Goal: Information Seeking & Learning: Understand process/instructions

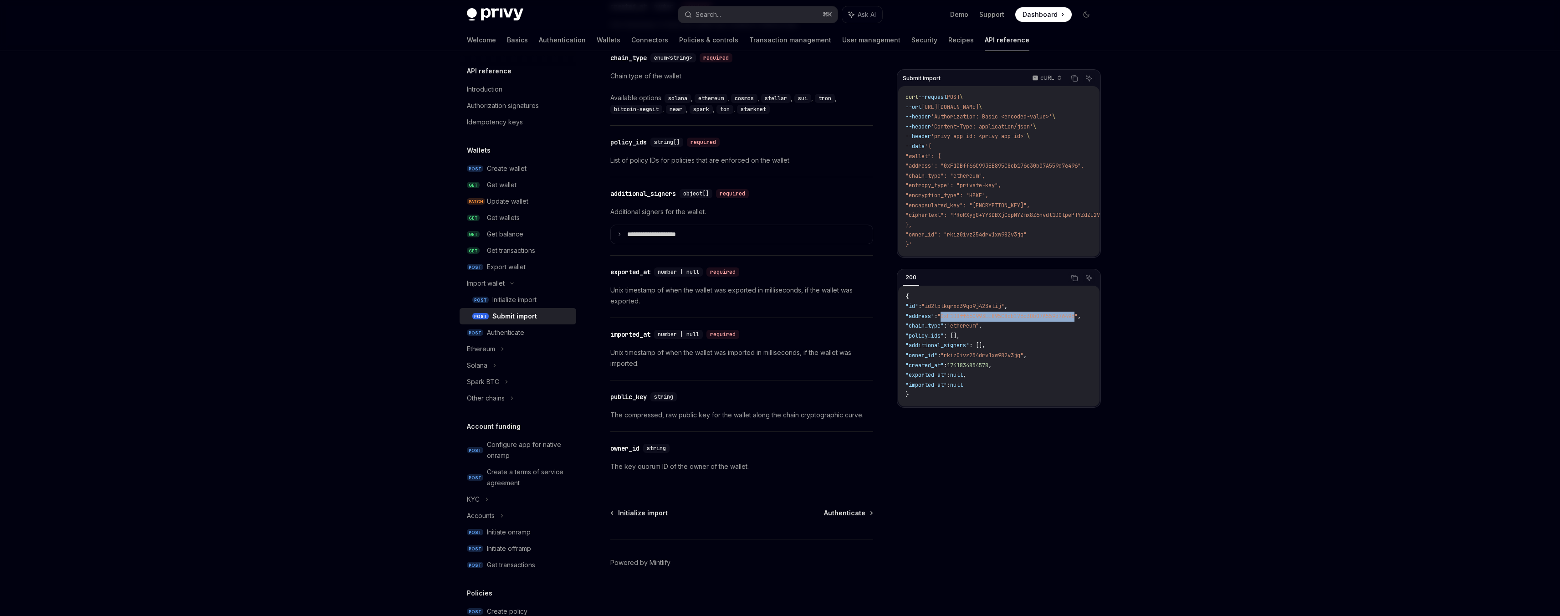
scroll to position [48, 0]
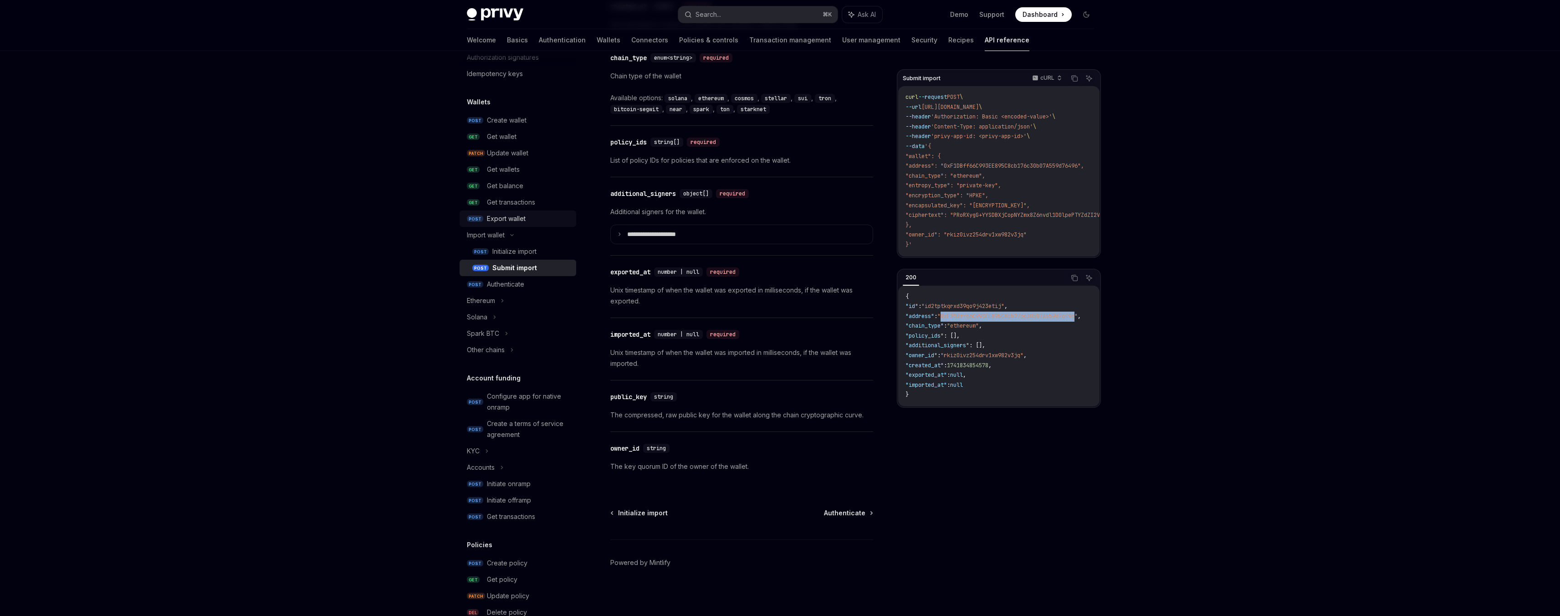
click at [513, 223] on div "Export wallet" at bounding box center [506, 218] width 39 height 11
type textarea "*"
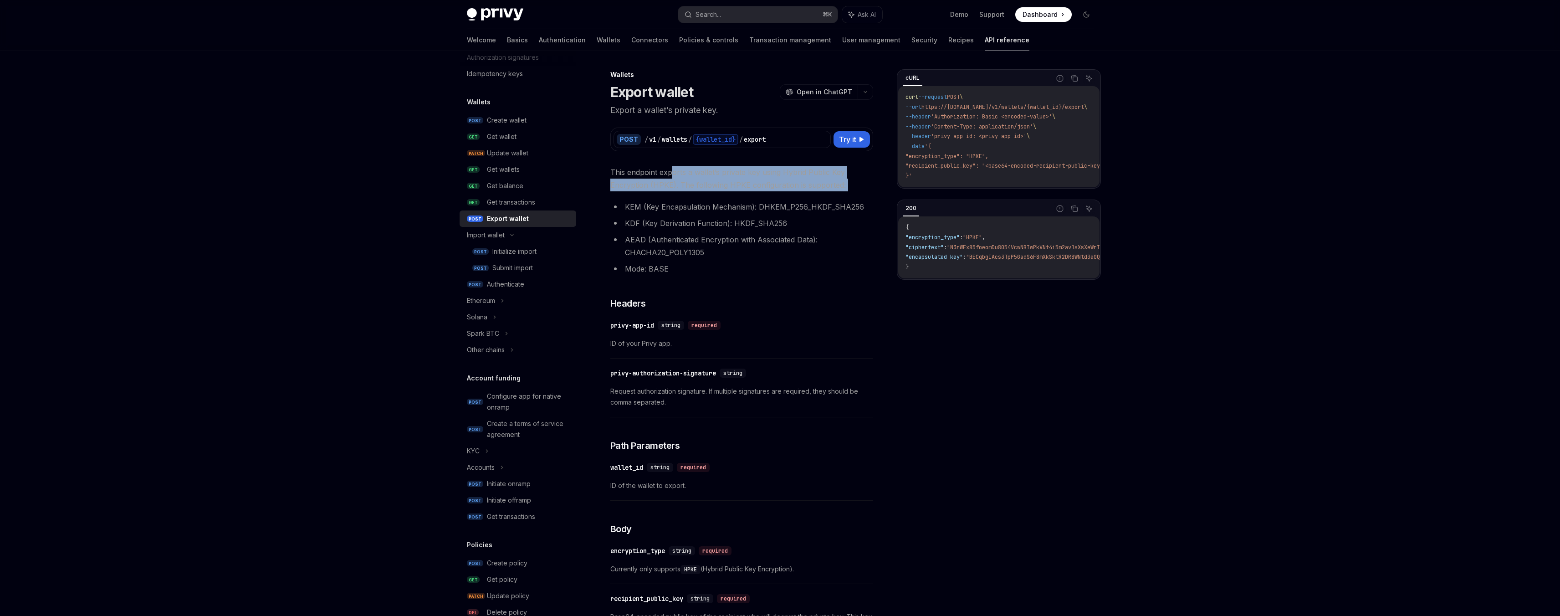
drag, startPoint x: 672, startPoint y: 167, endPoint x: 721, endPoint y: 195, distance: 57.1
click at [721, 195] on div "This endpoint exports a wallet’s private key using Hybrid Public Key Encryption…" at bounding box center [741, 510] width 263 height 688
drag, startPoint x: 811, startPoint y: 192, endPoint x: 635, endPoint y: 173, distance: 176.3
click at [635, 173] on div "This endpoint exports a wallet’s private key using Hybrid Public Key Encryption…" at bounding box center [741, 510] width 263 height 688
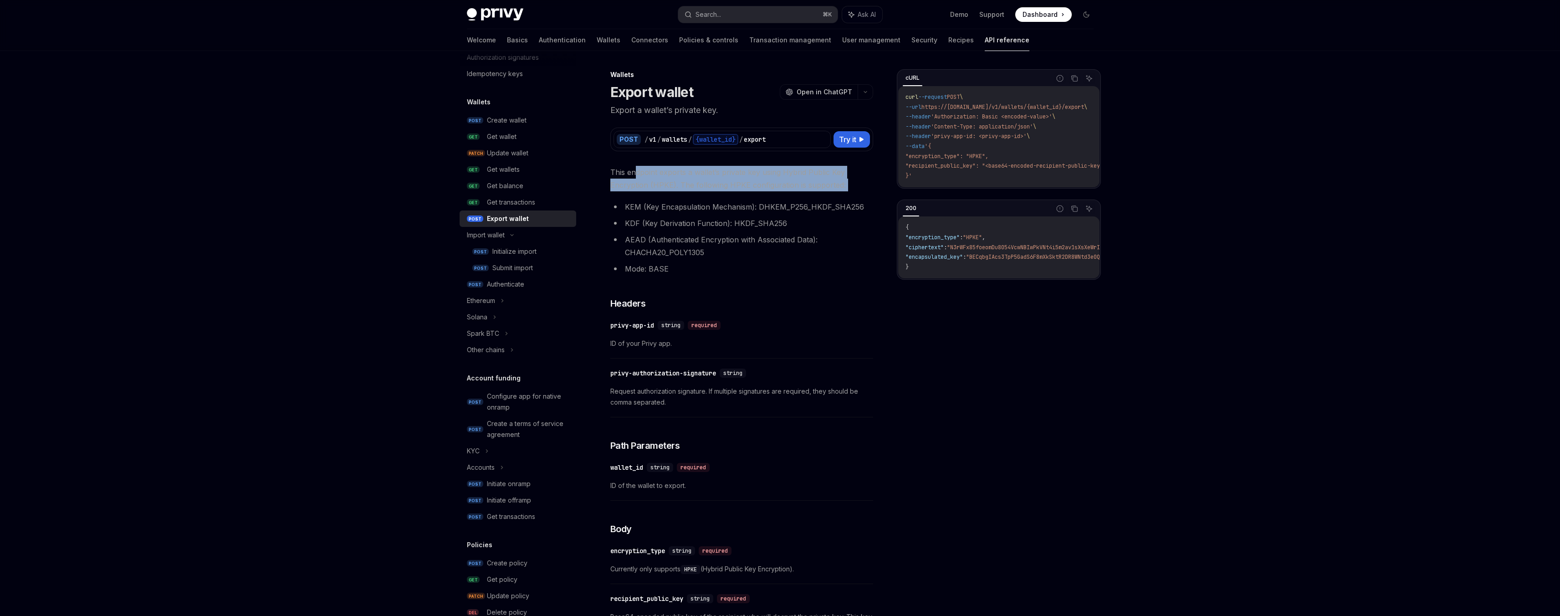
click at [635, 173] on span "This endpoint exports a wallet’s private key using Hybrid Public Key Encryption…" at bounding box center [741, 178] width 263 height 25
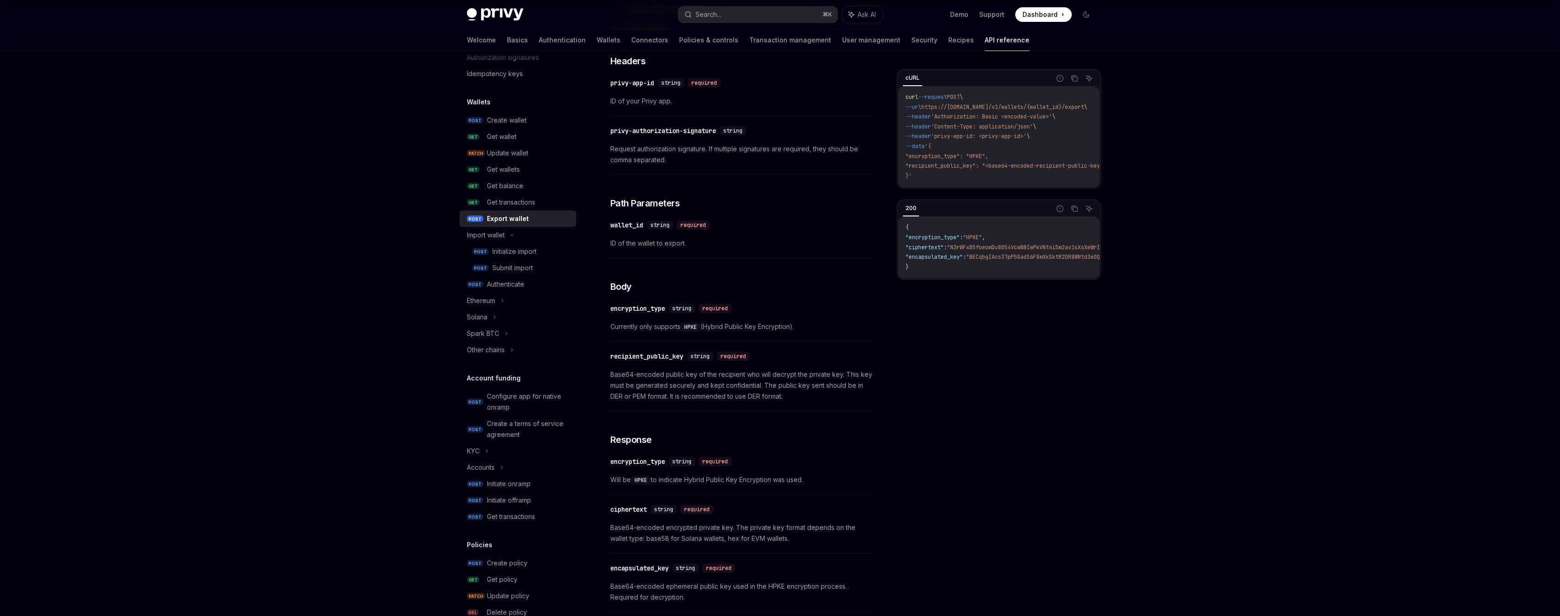
scroll to position [259, 0]
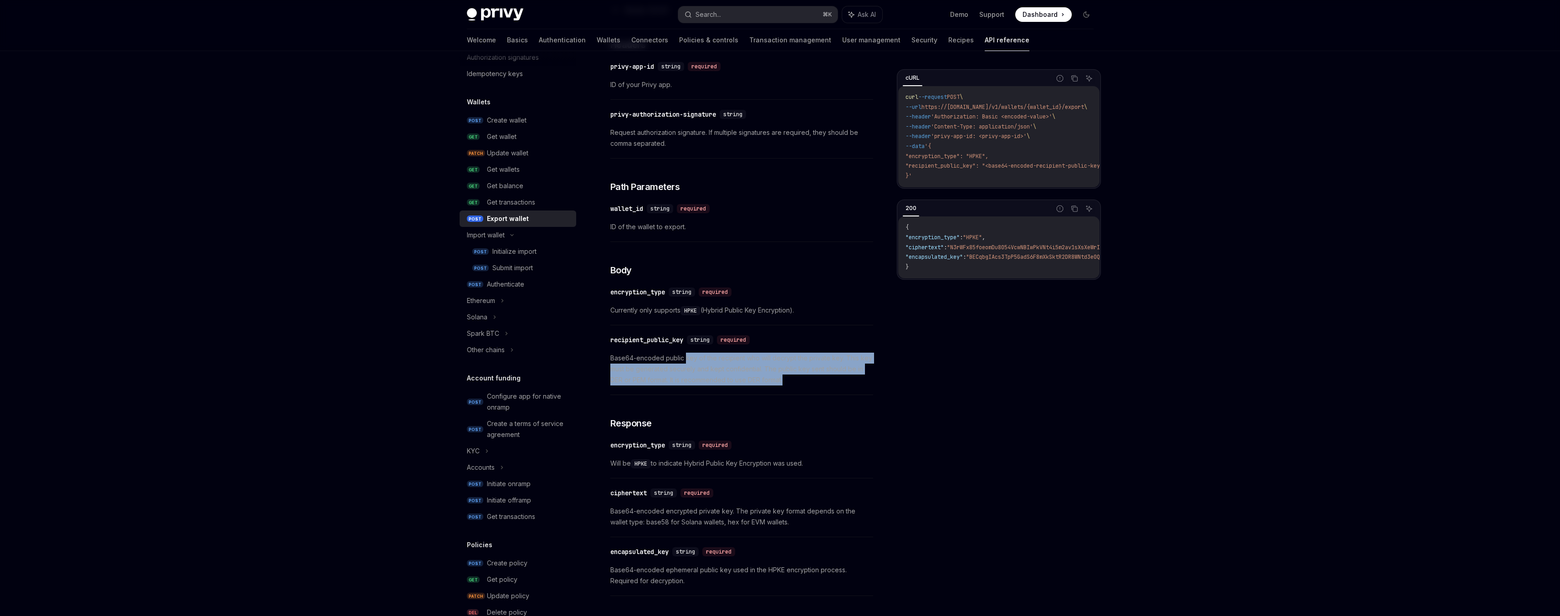
drag, startPoint x: 684, startPoint y: 358, endPoint x: 802, endPoint y: 382, distance: 120.2
click at [802, 382] on span "Base64-encoded public key of the recipient who will decrypt the private key. Th…" at bounding box center [741, 368] width 263 height 33
drag, startPoint x: 805, startPoint y: 382, endPoint x: 685, endPoint y: 357, distance: 123.2
click at [685, 357] on span "Base64-encoded public key of the recipient who will decrypt the private key. Th…" at bounding box center [741, 368] width 263 height 33
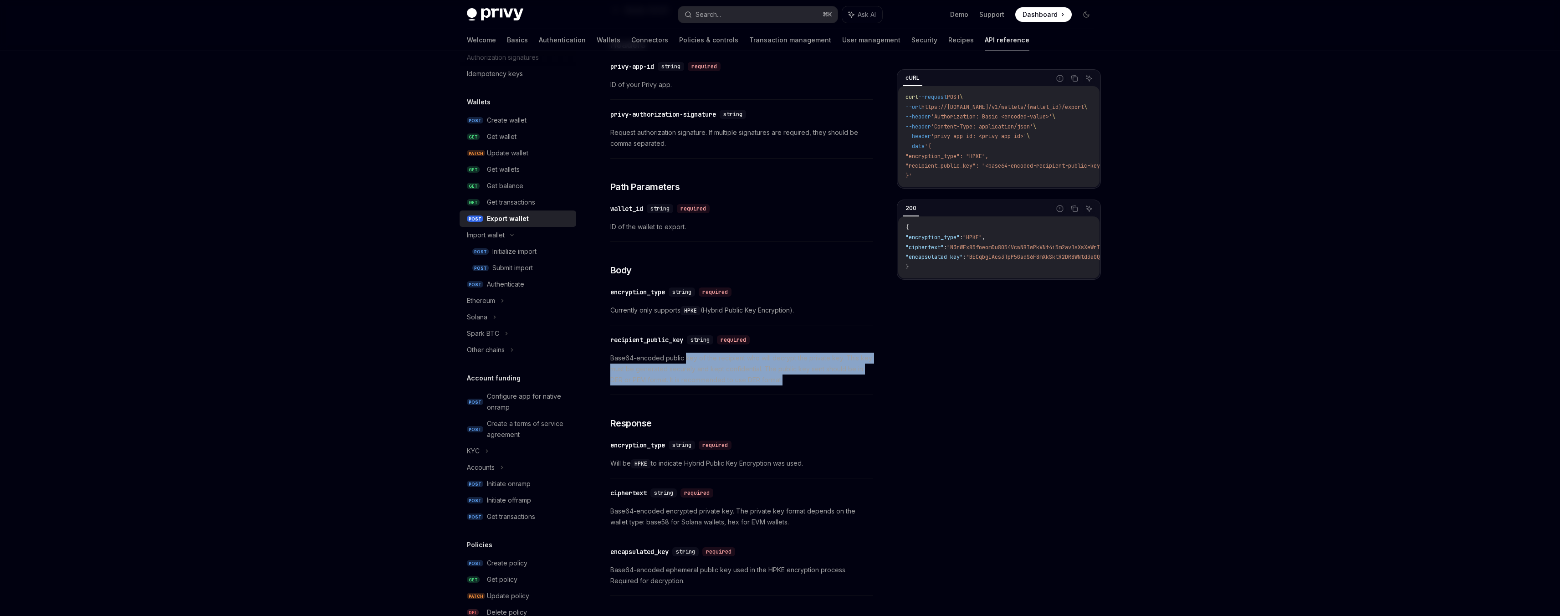
click at [685, 357] on span "Base64-encoded public key of the recipient who will decrypt the private key. Th…" at bounding box center [741, 368] width 263 height 33
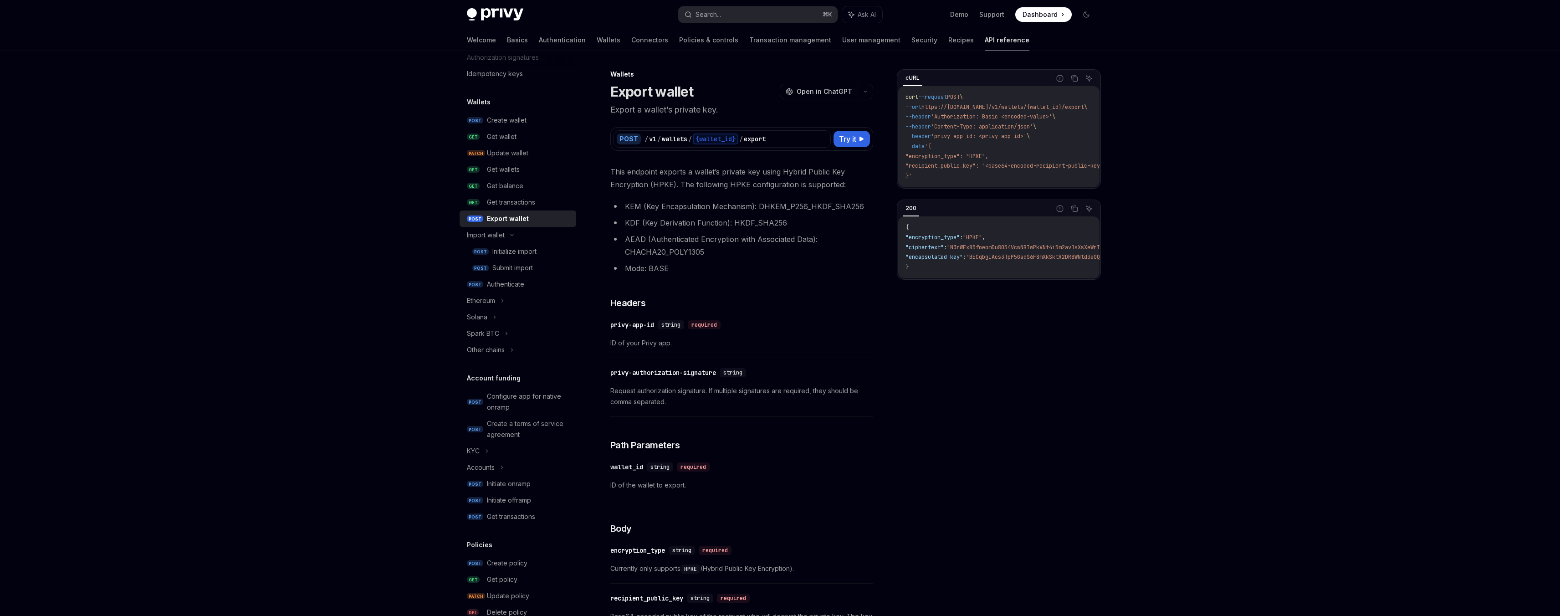
scroll to position [0, 0]
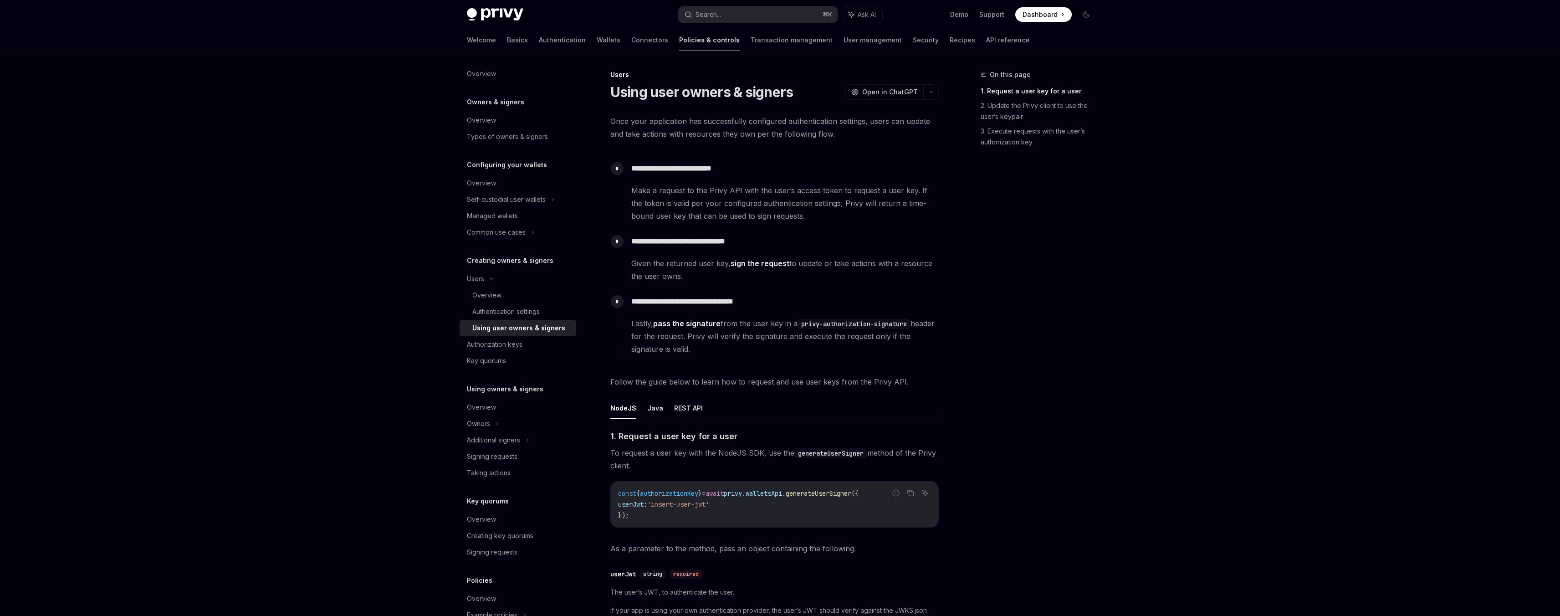
scroll to position [241, 0]
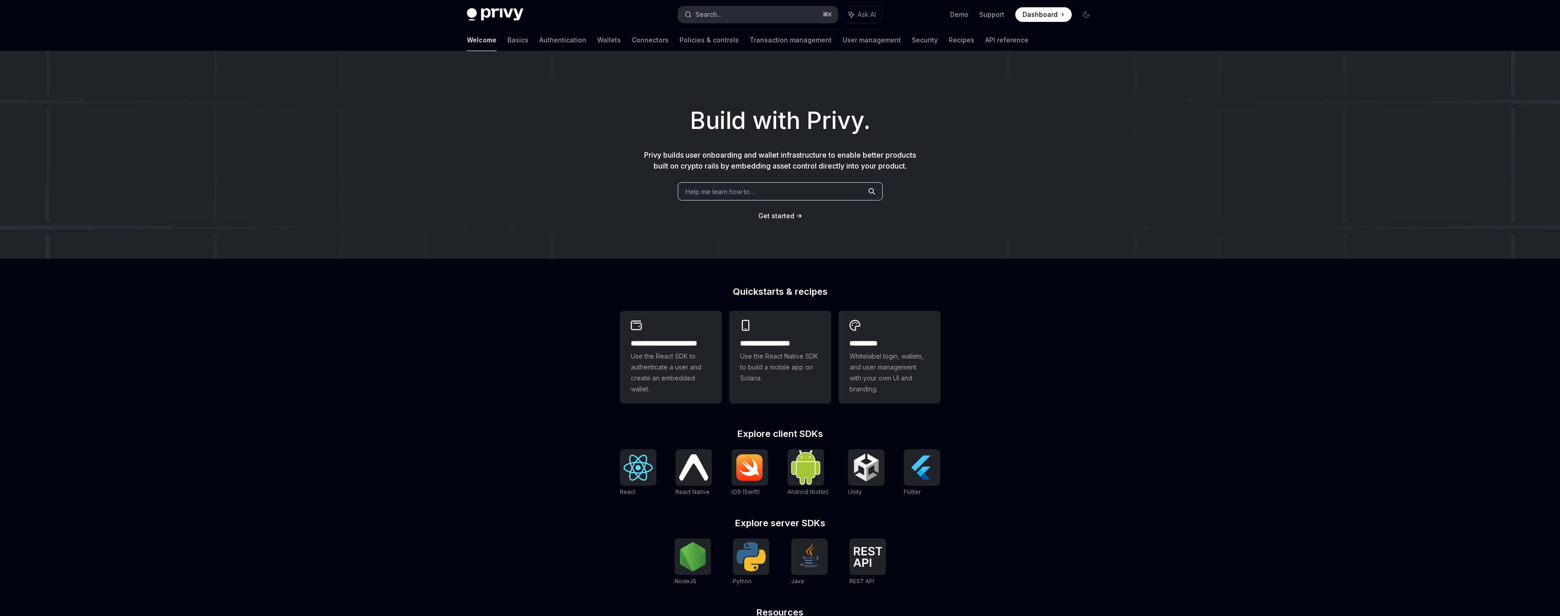
click at [766, 13] on button "Search... ⌘ K" at bounding box center [757, 14] width 159 height 16
type textarea "*"
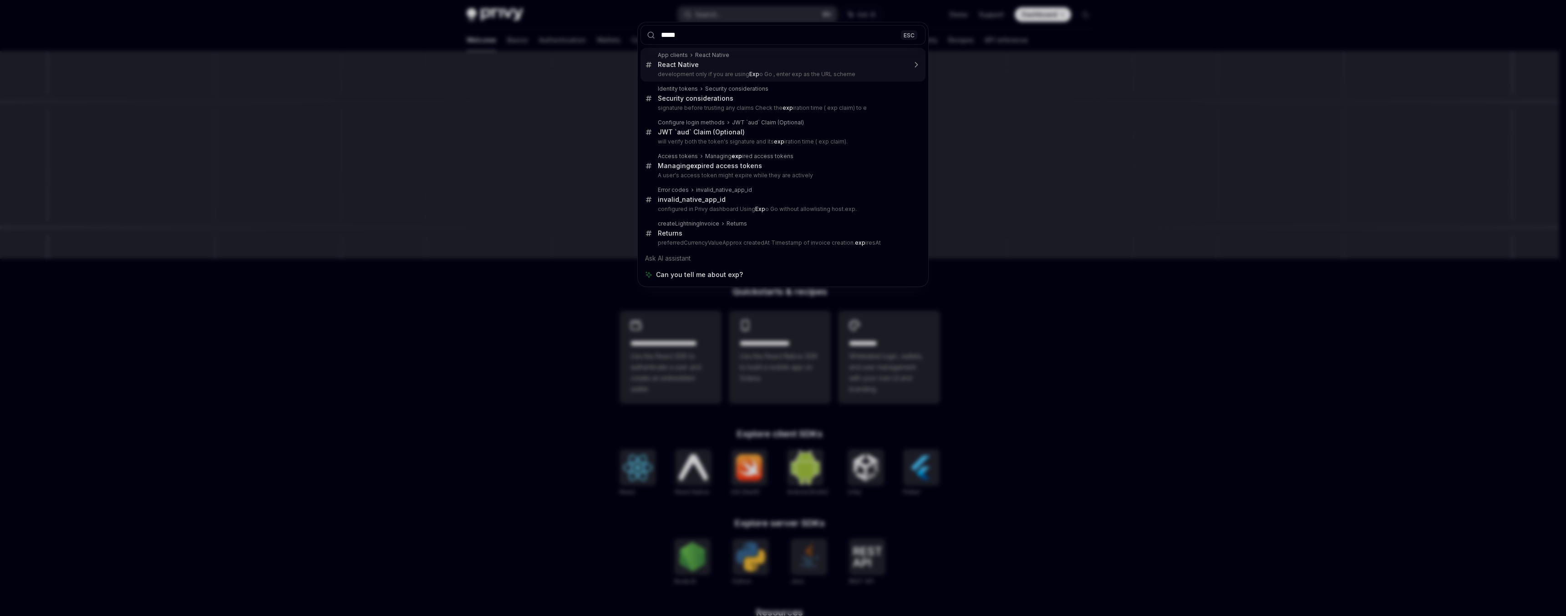
type input "******"
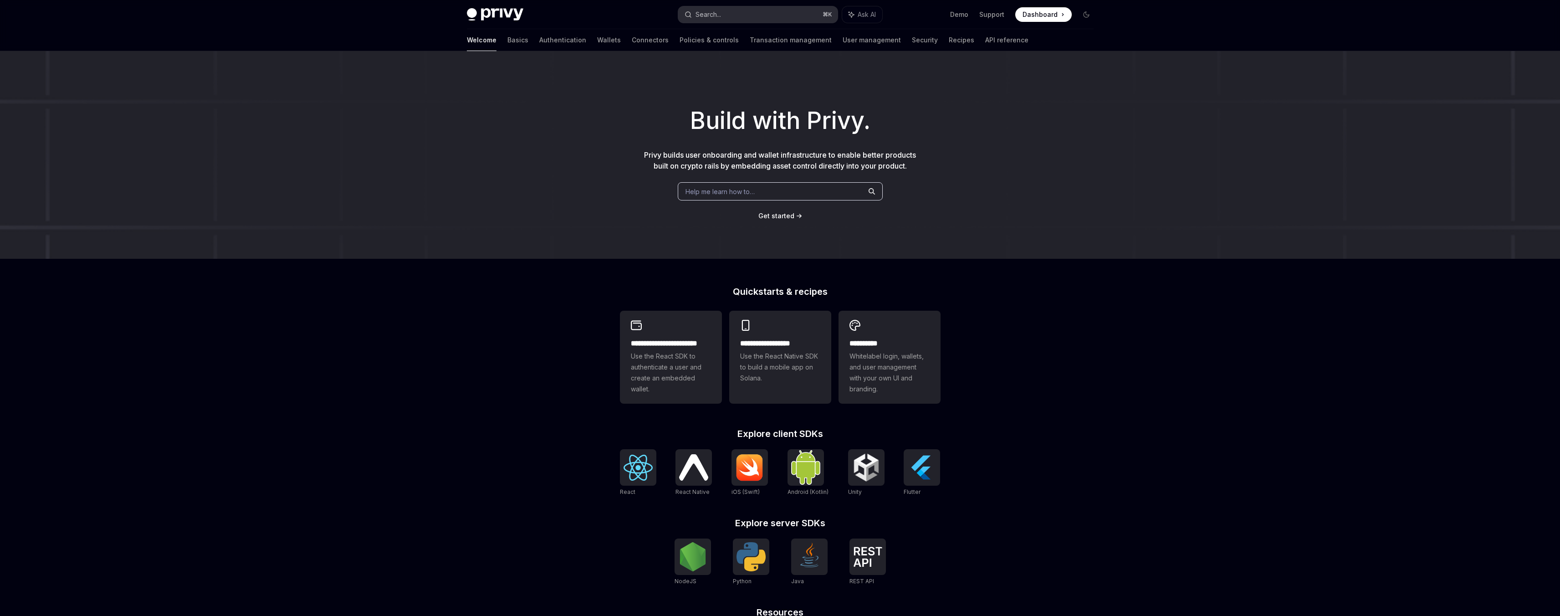
type textarea "*"
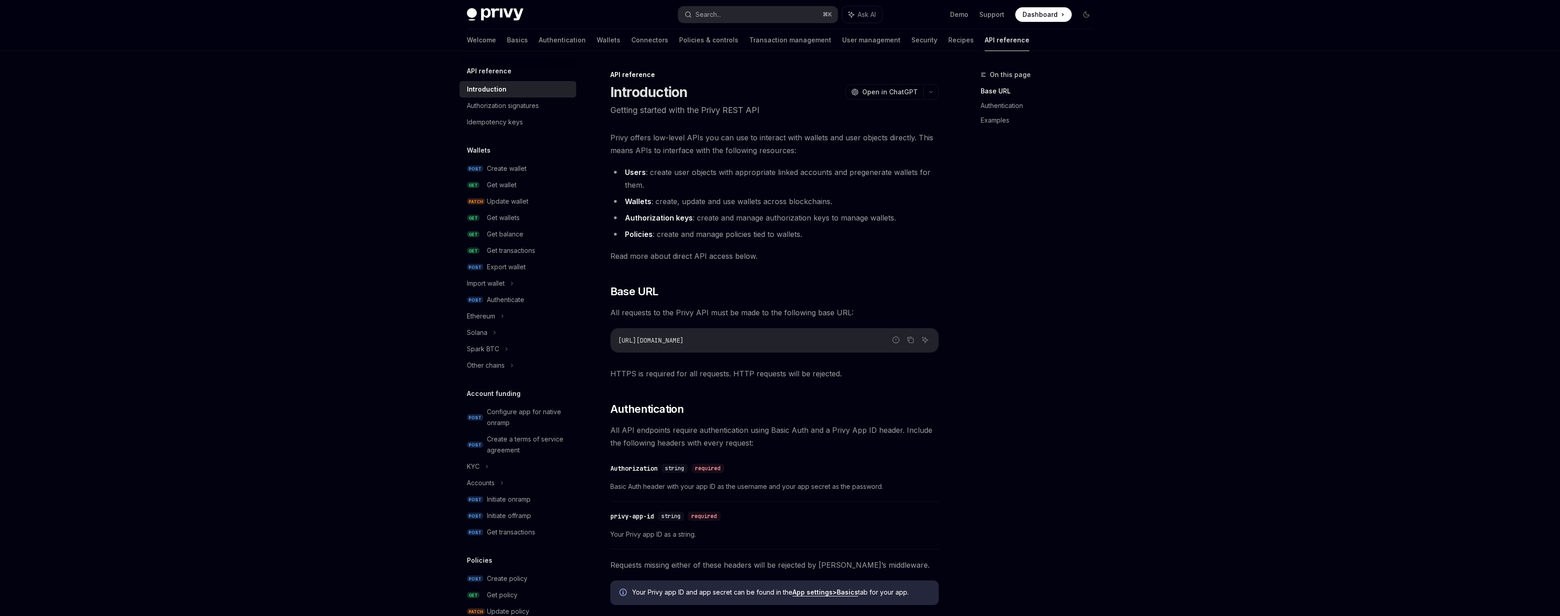
scroll to position [178, 0]
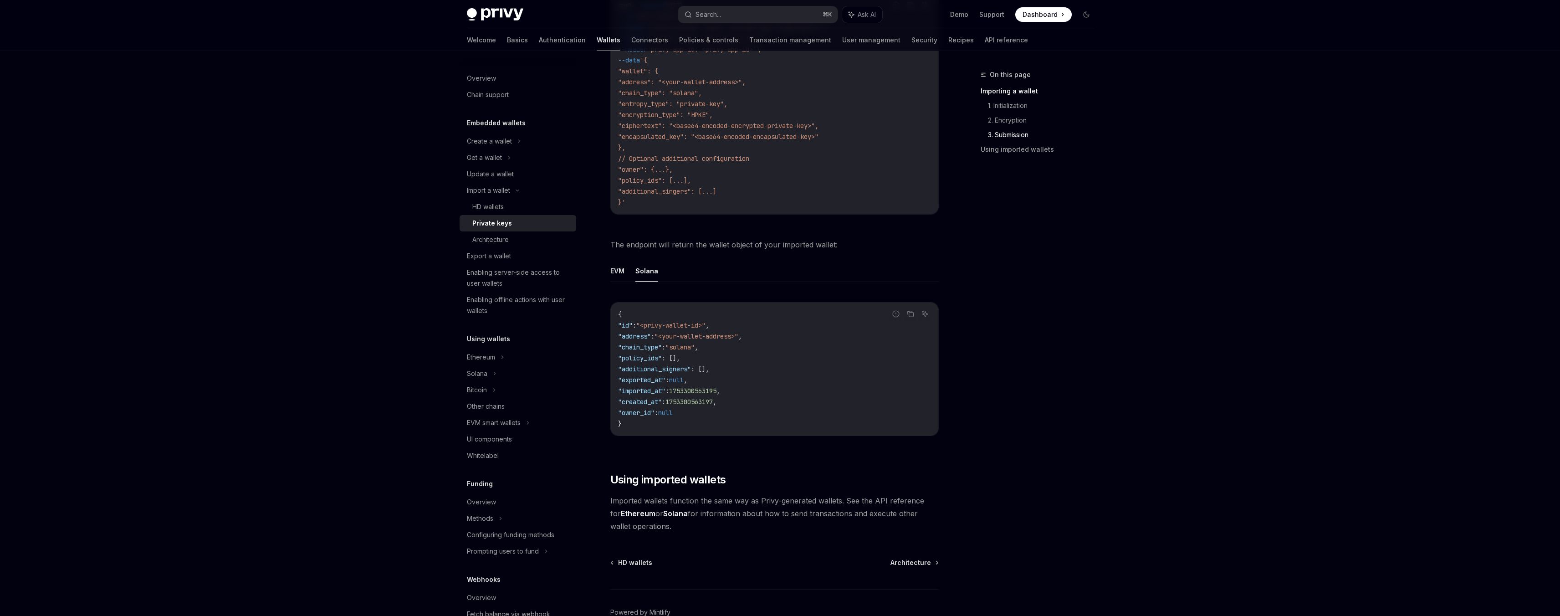
scroll to position [1498, 0]
